Goal: Transaction & Acquisition: Purchase product/service

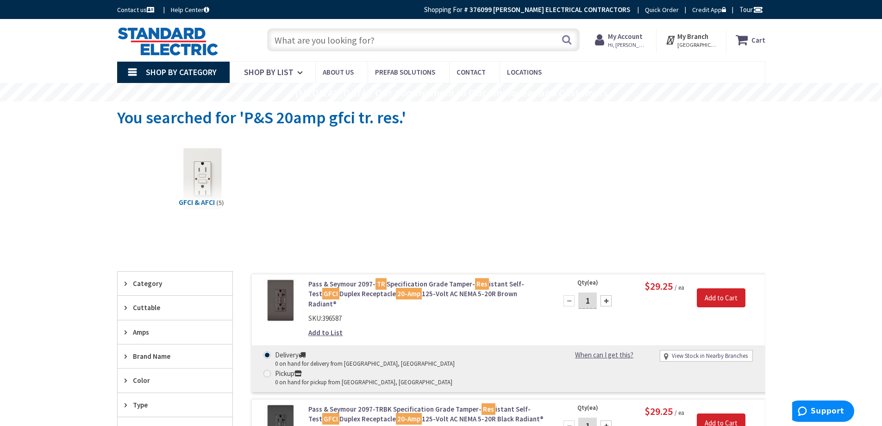
click at [398, 40] on input "text" at bounding box center [423, 39] width 313 height 23
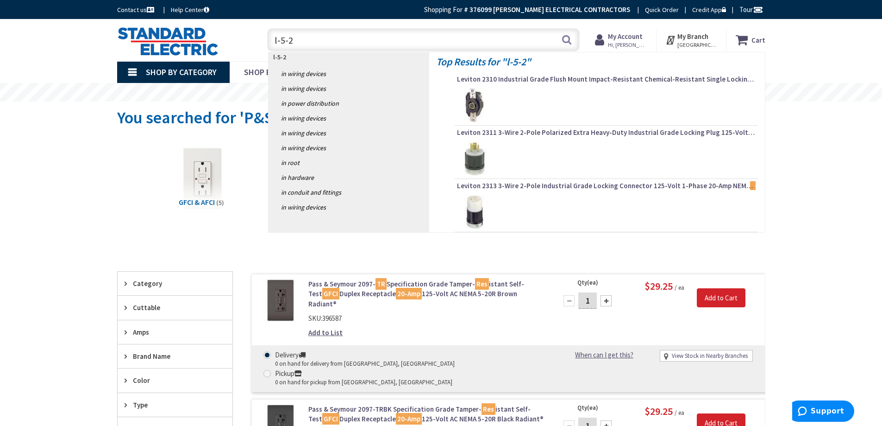
type input "l-5-20"
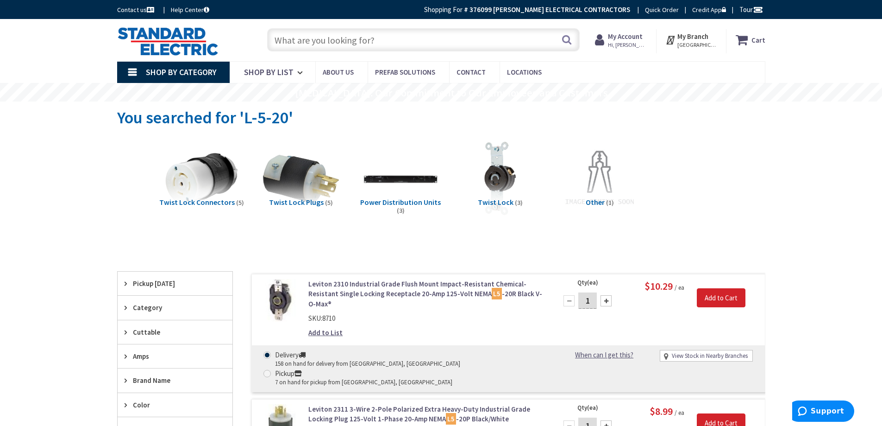
click at [381, 39] on input "text" at bounding box center [423, 39] width 313 height 23
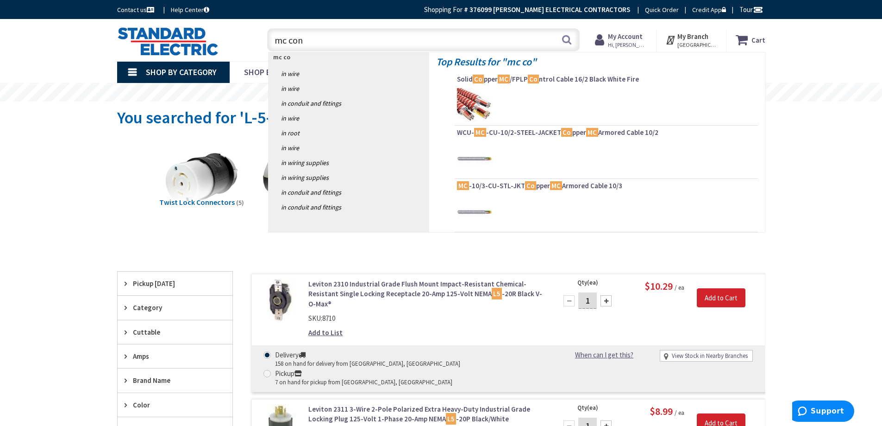
type input "mc conn"
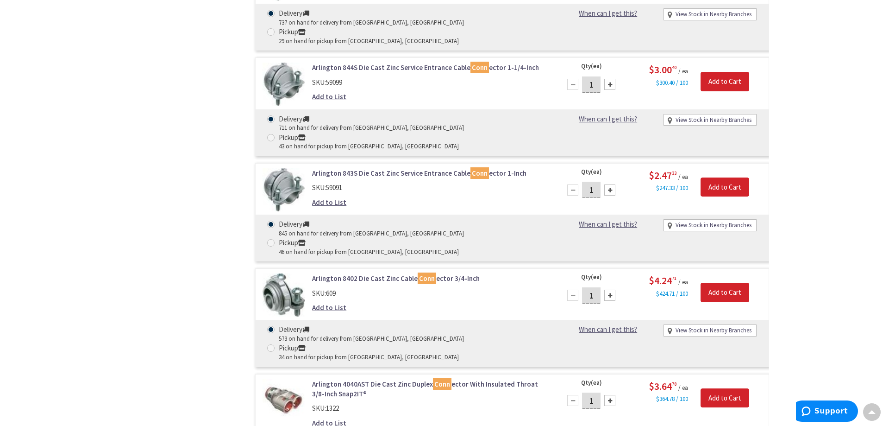
scroll to position [2131, 0]
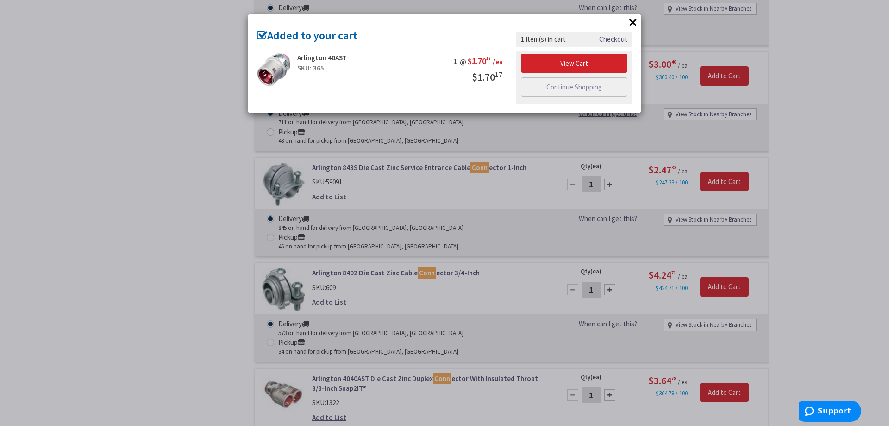
click at [634, 21] on button "×" at bounding box center [633, 22] width 14 height 14
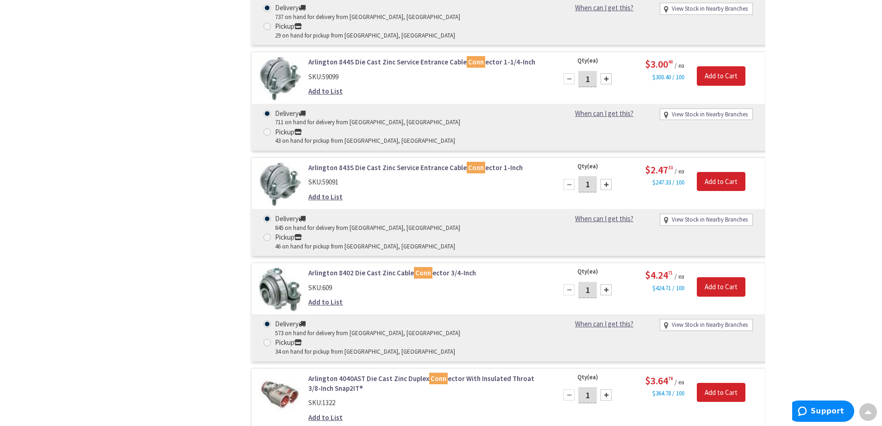
type input "25"
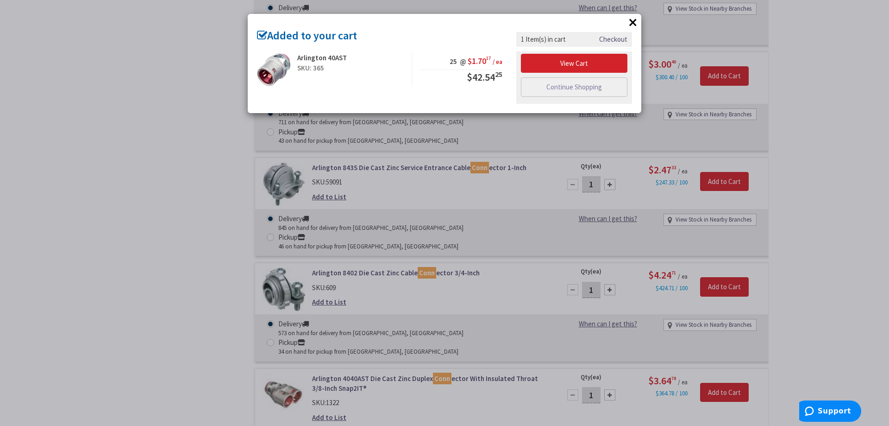
click at [615, 39] on link "Checkout" at bounding box center [613, 39] width 28 height 10
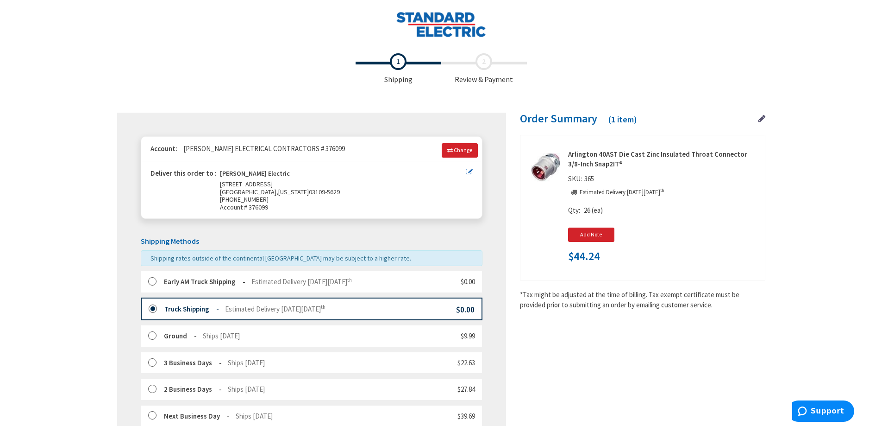
click at [153, 310] on label at bounding box center [156, 308] width 14 height 9
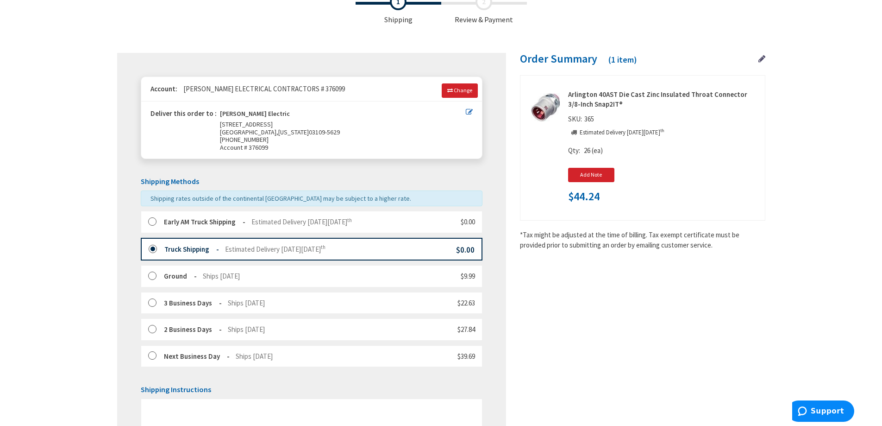
scroll to position [259, 0]
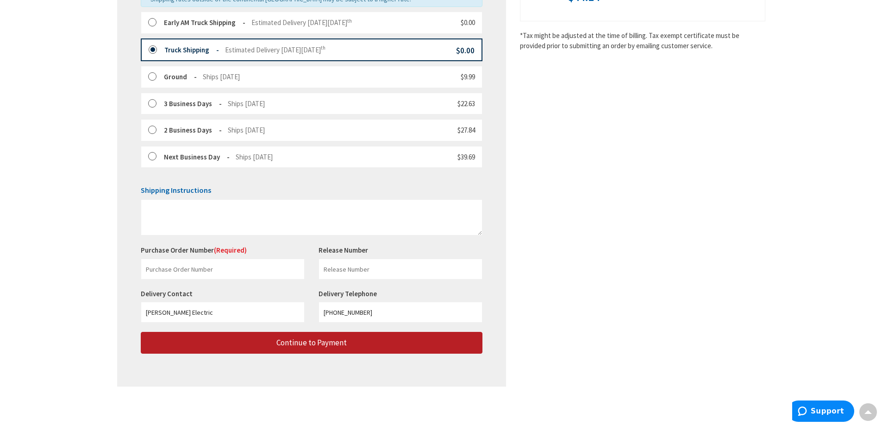
click at [334, 345] on span "Continue to Payment" at bounding box center [312, 342] width 70 height 10
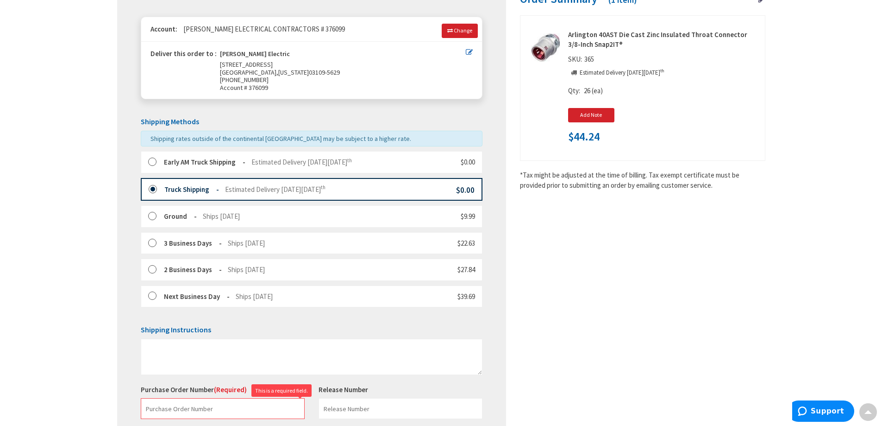
scroll to position [0, 0]
